Goal: Check status: Check status

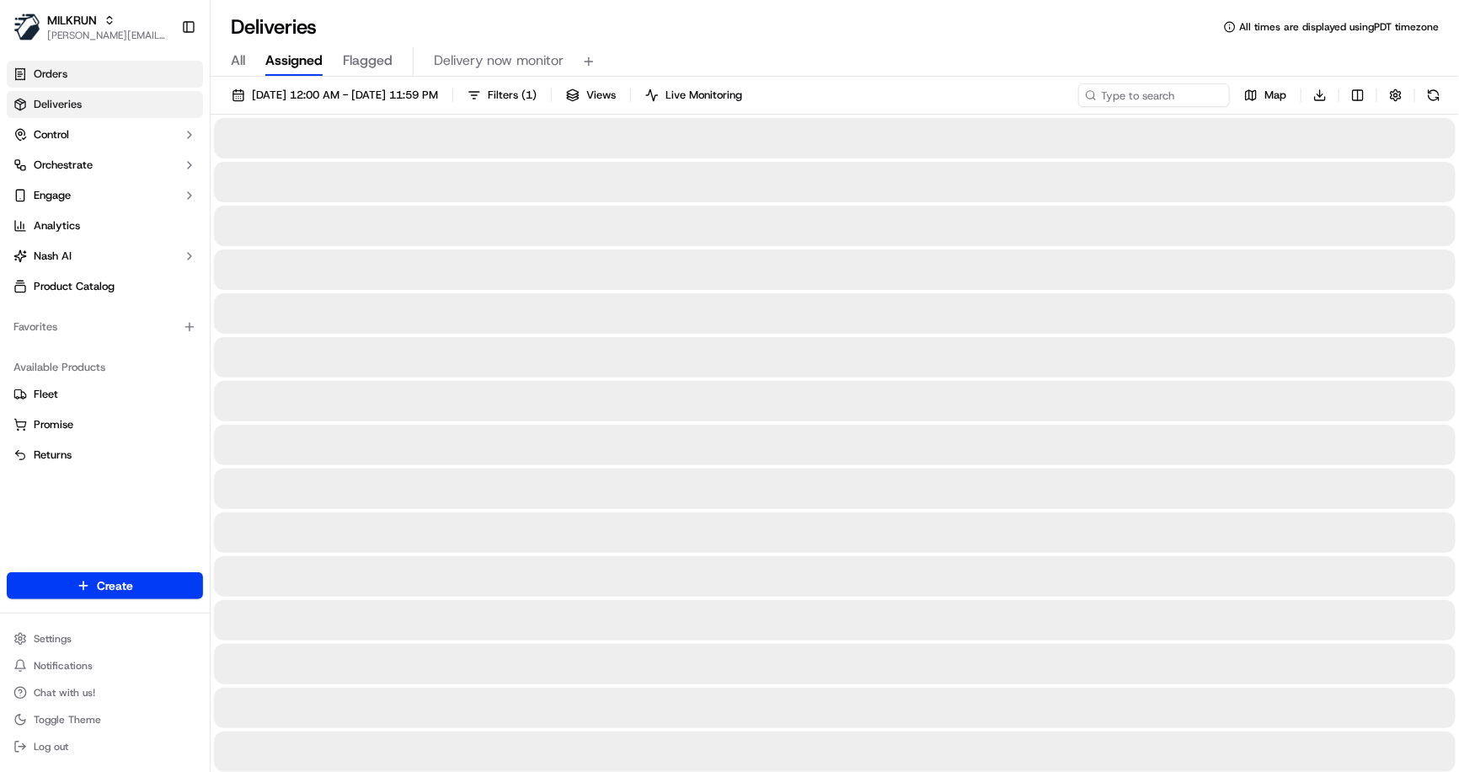
click at [77, 73] on link "Orders" at bounding box center [105, 74] width 196 height 27
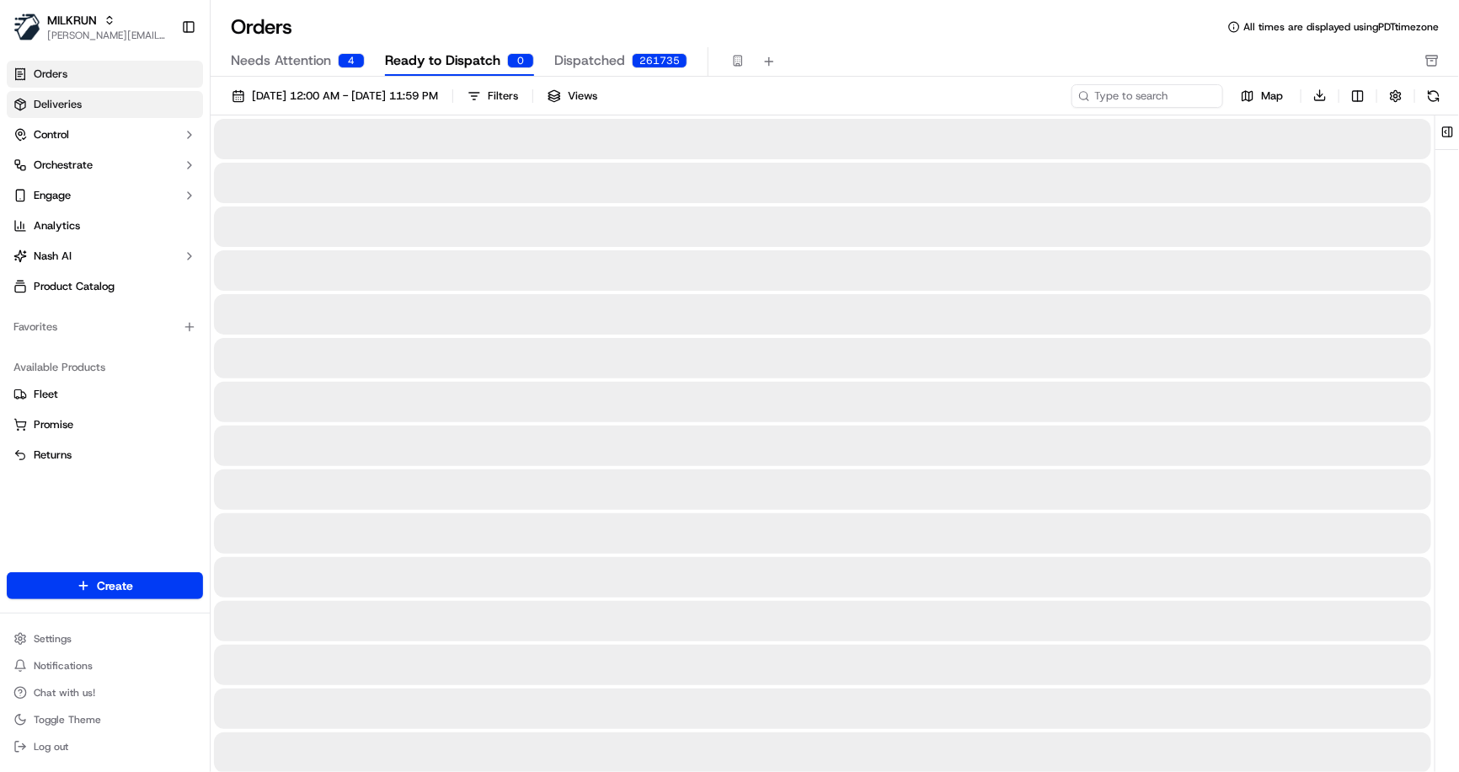
click at [78, 113] on link "Deliveries" at bounding box center [105, 104] width 196 height 27
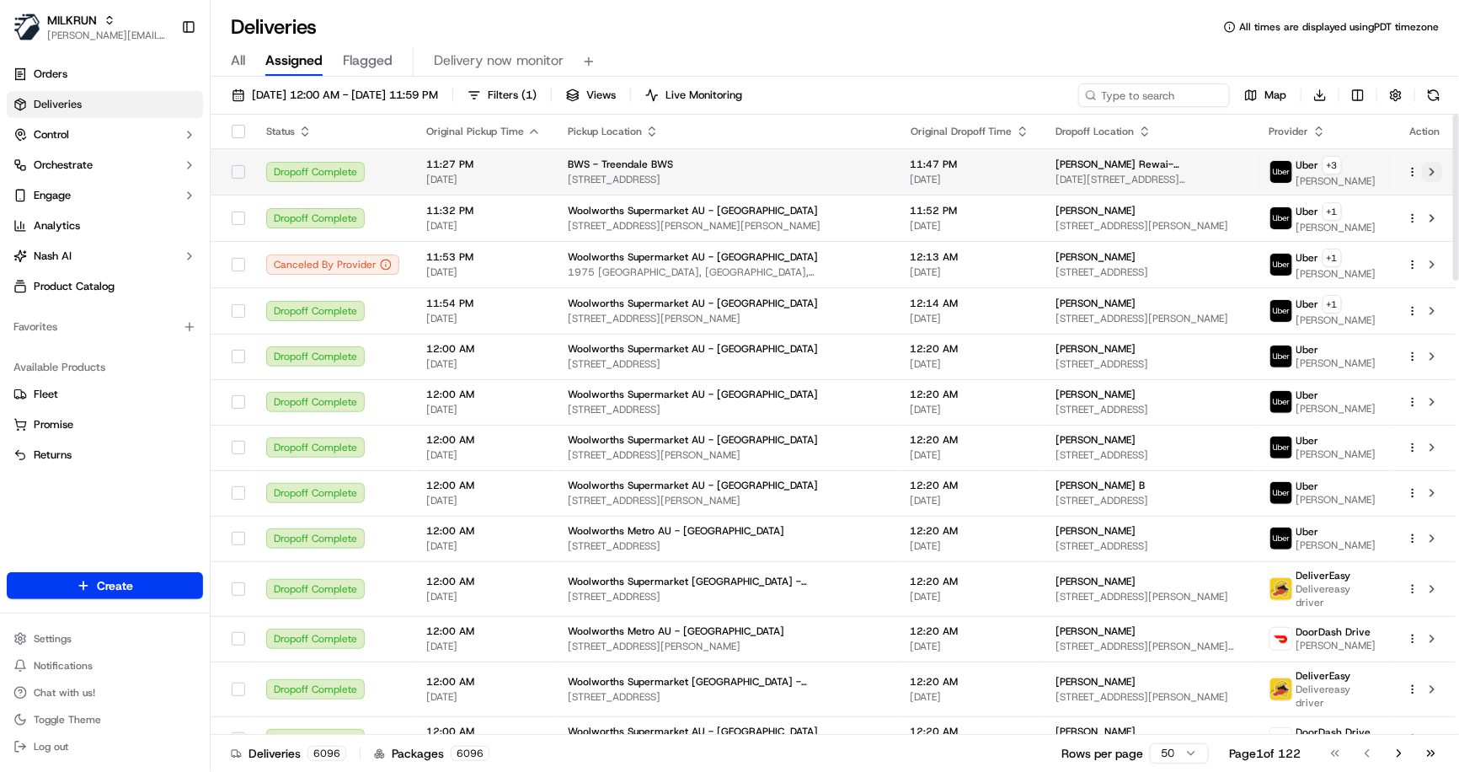
click at [1431, 174] on button at bounding box center [1432, 172] width 20 height 20
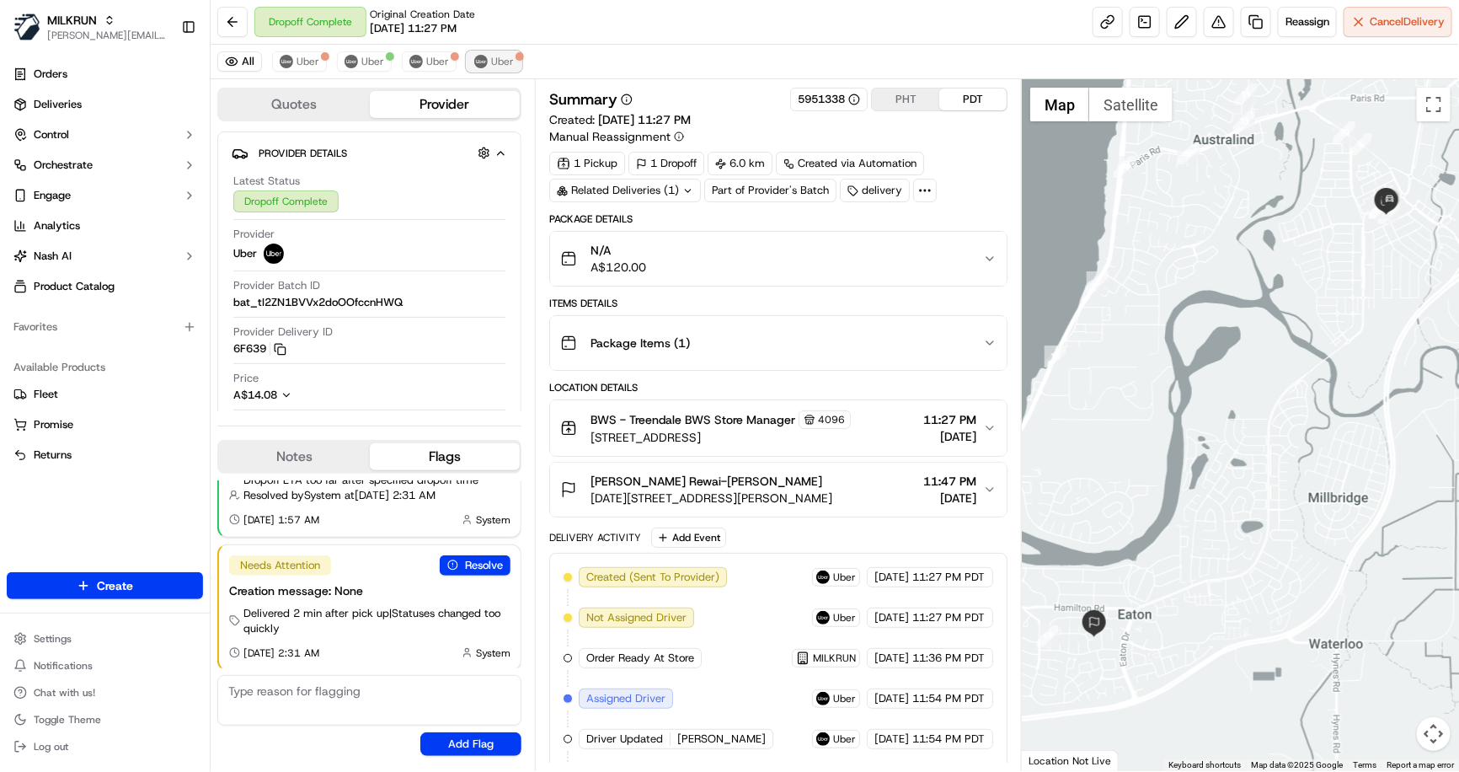
click at [500, 61] on span "Uber" at bounding box center [502, 61] width 23 height 13
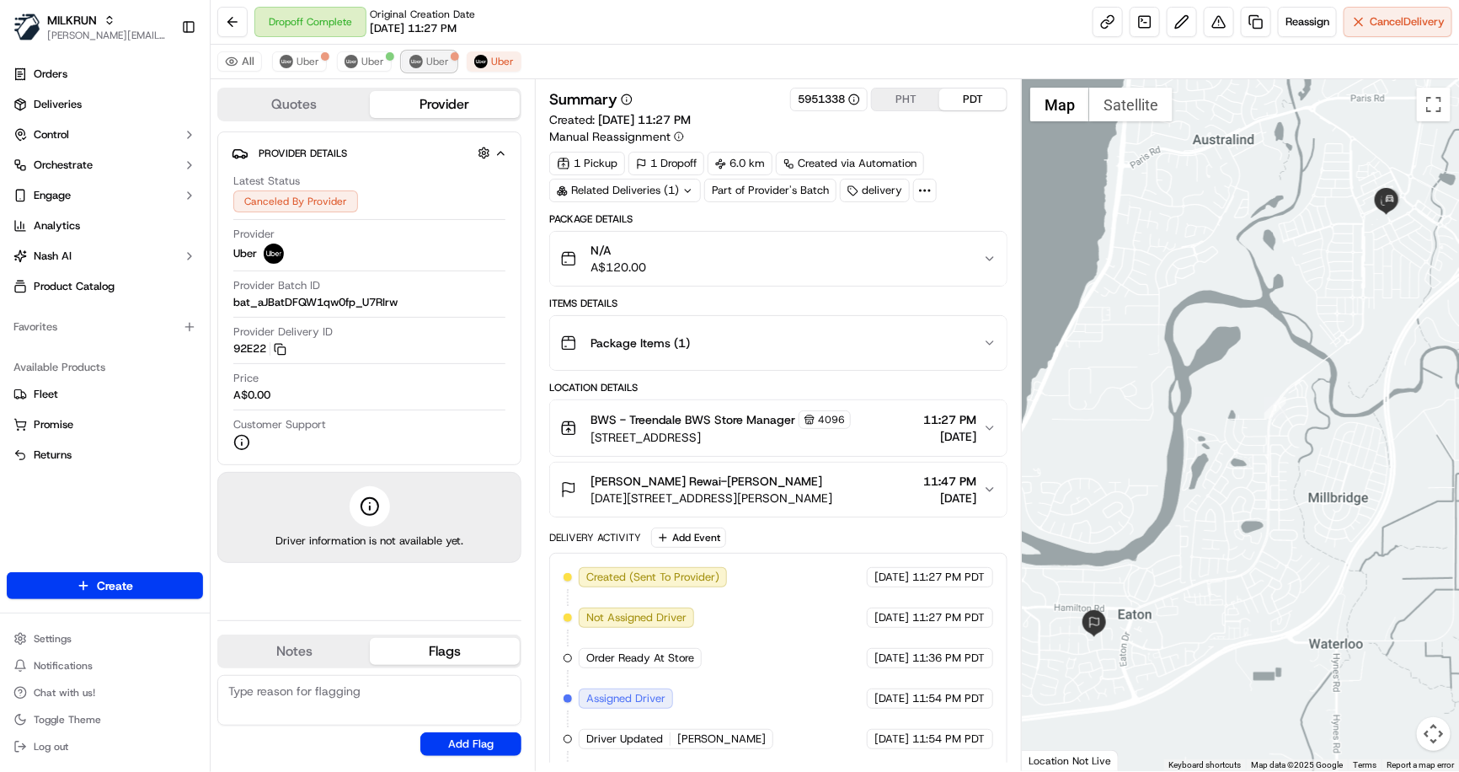
click at [426, 62] on span "Uber" at bounding box center [437, 61] width 23 height 13
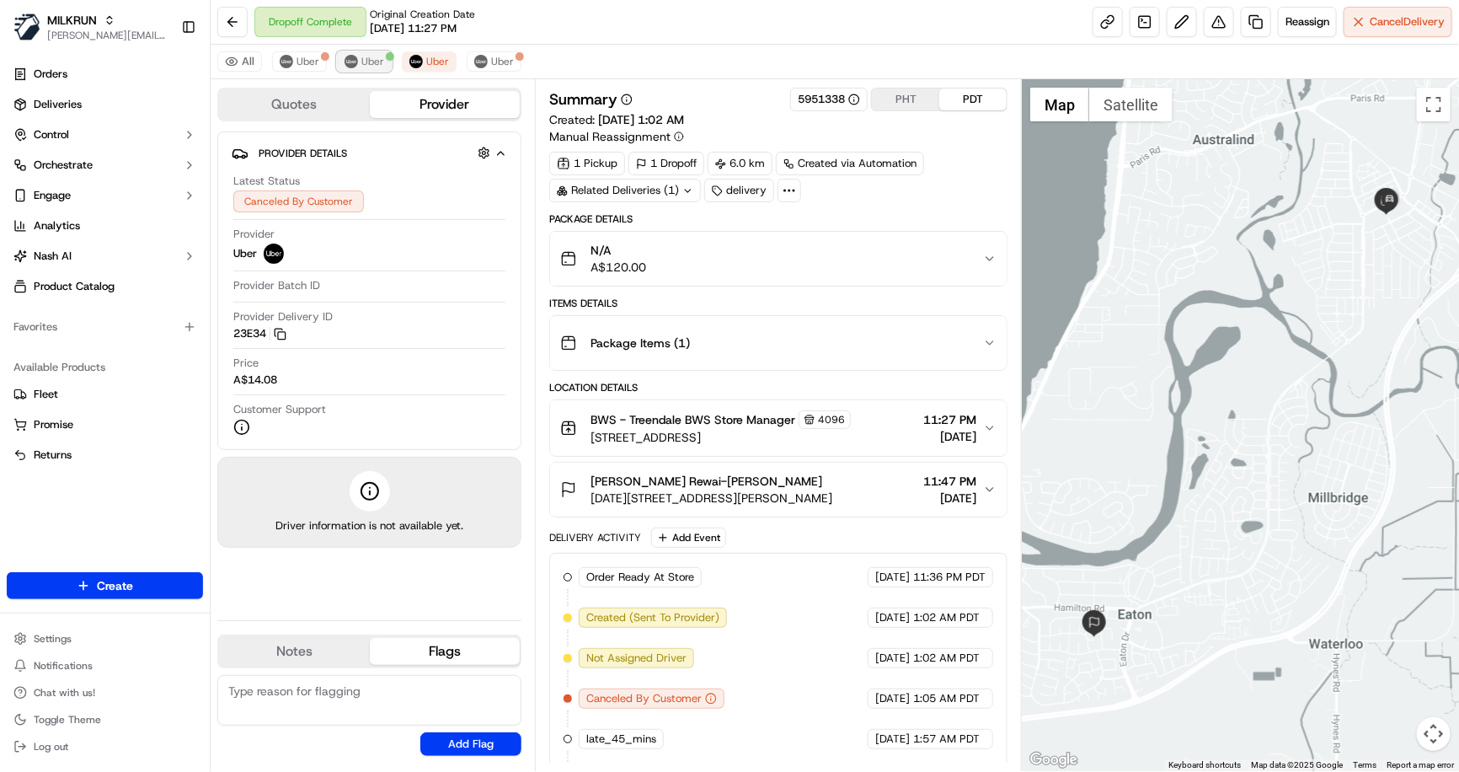
click at [372, 64] on span "Uber" at bounding box center [372, 61] width 23 height 13
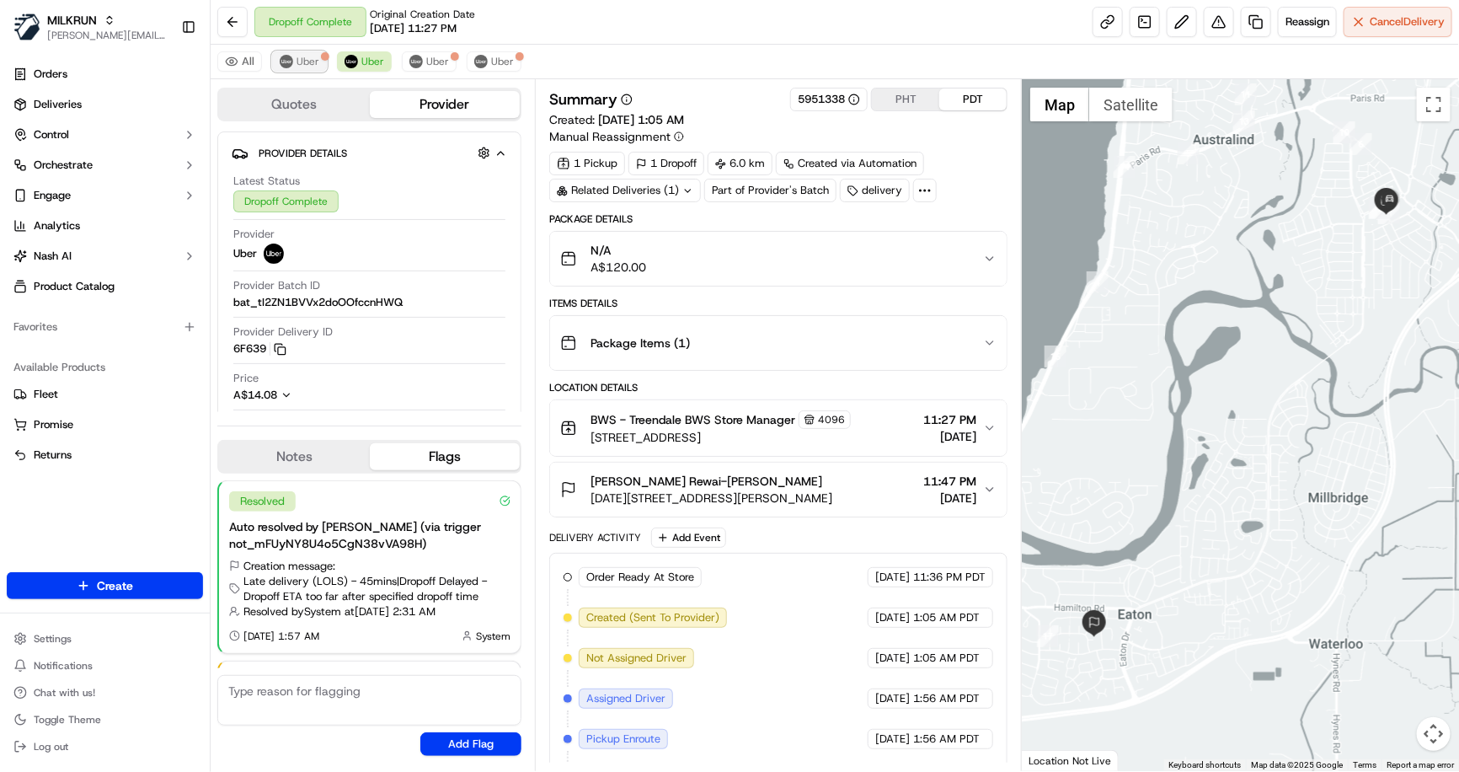
click at [292, 67] on button "Uber" at bounding box center [299, 61] width 55 height 20
